Goal: Navigation & Orientation: Find specific page/section

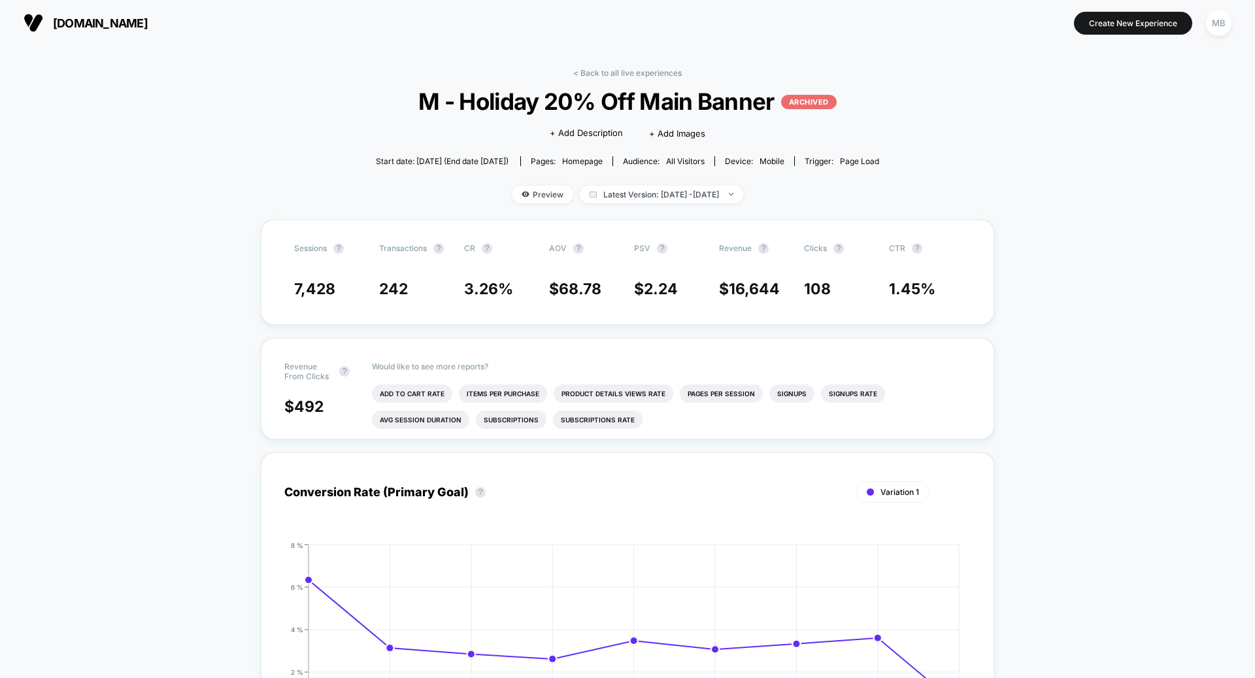
click at [94, 27] on span "[DOMAIN_NAME]" at bounding box center [100, 23] width 95 height 14
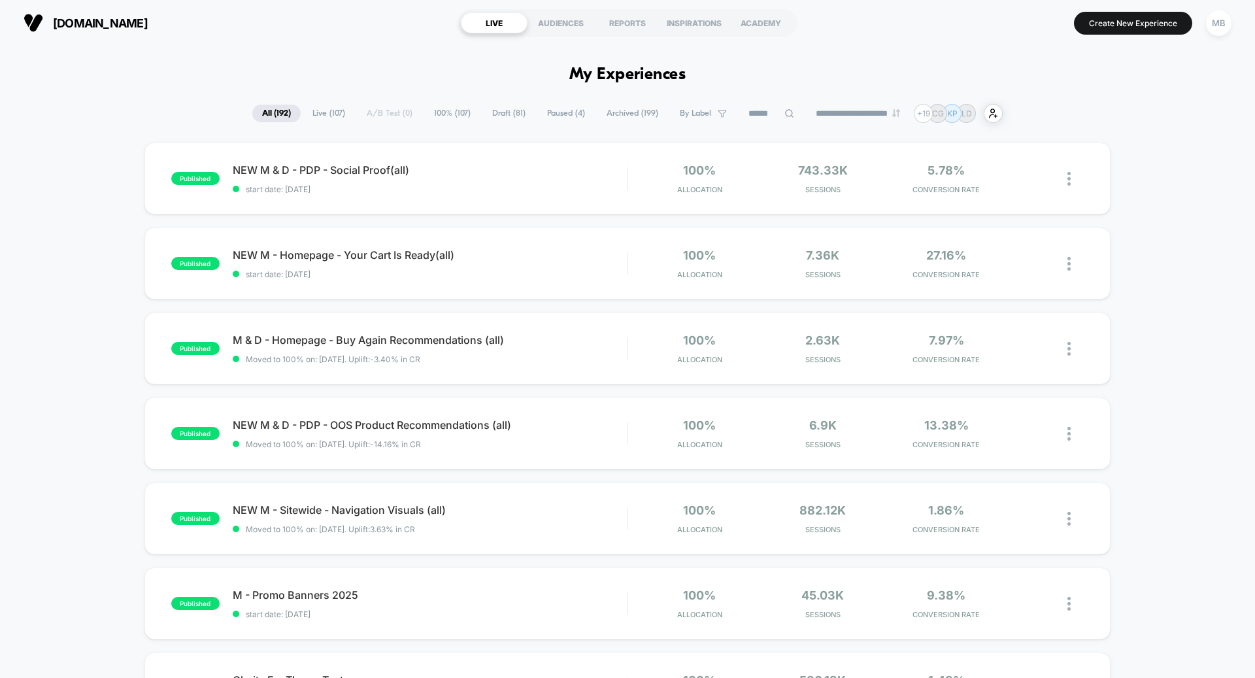
click at [505, 119] on span "Draft ( 81 )" at bounding box center [509, 114] width 53 height 18
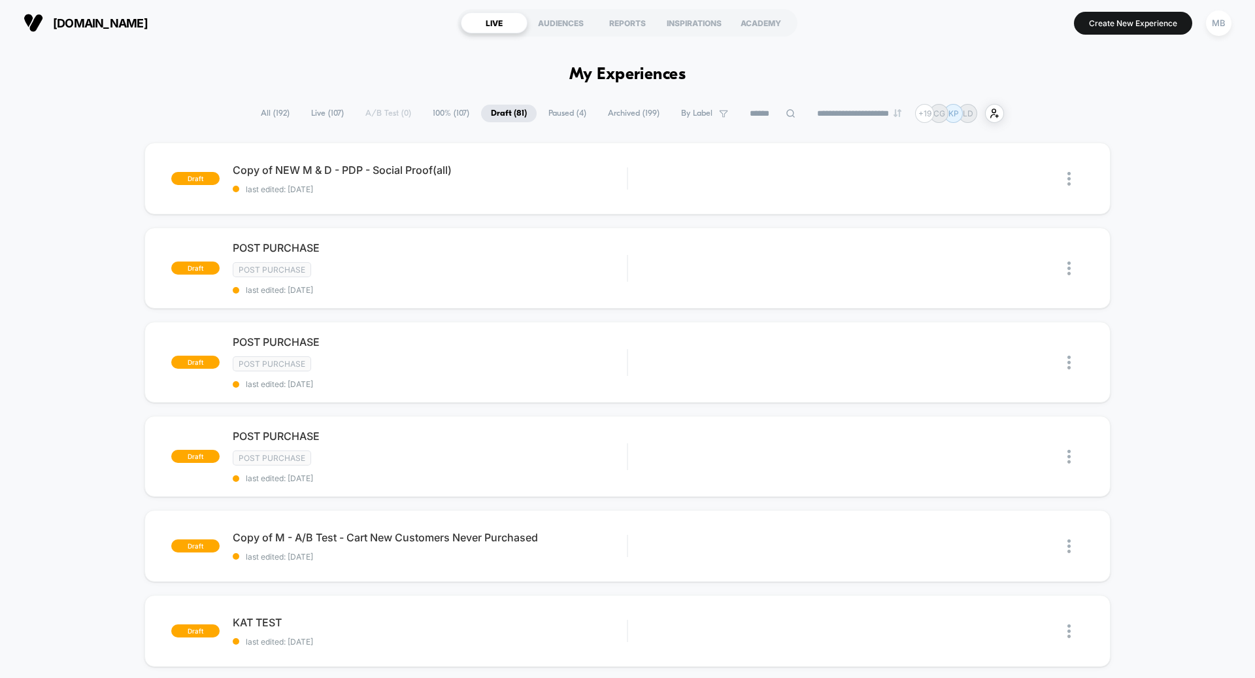
click at [560, 114] on span "Paused ( 4 )" at bounding box center [568, 114] width 58 height 18
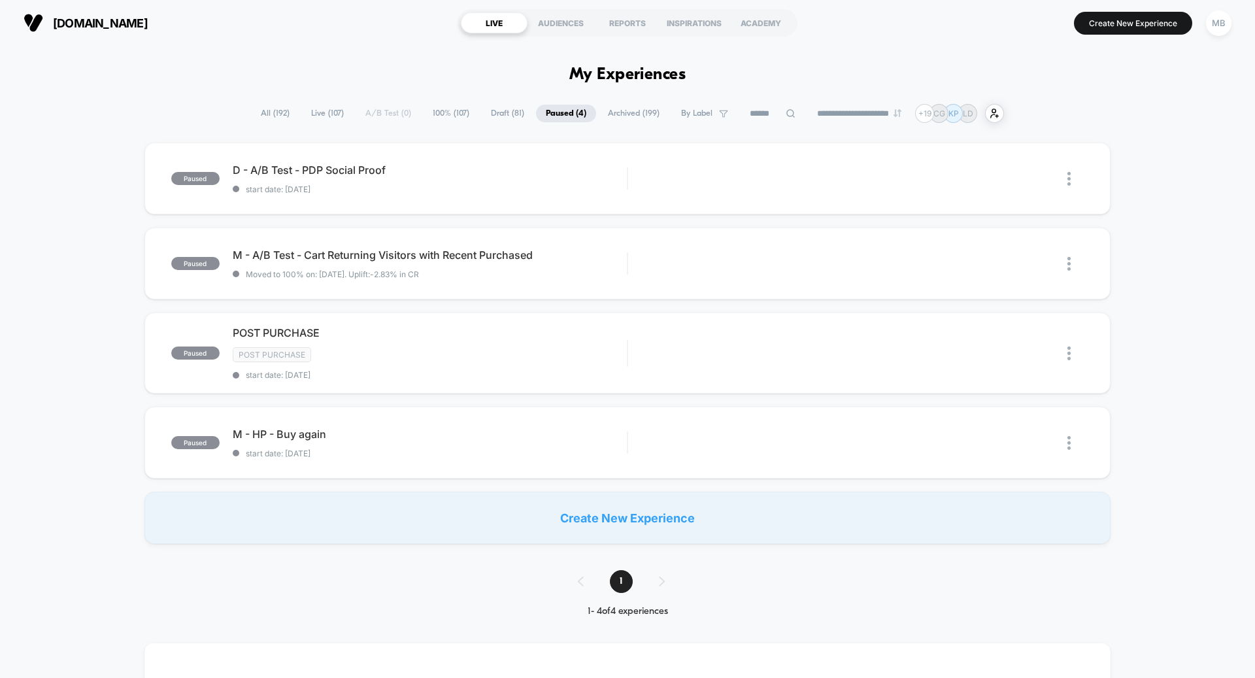
click at [265, 119] on span "All ( 192 )" at bounding box center [275, 114] width 48 height 18
